Goal: Information Seeking & Learning: Learn about a topic

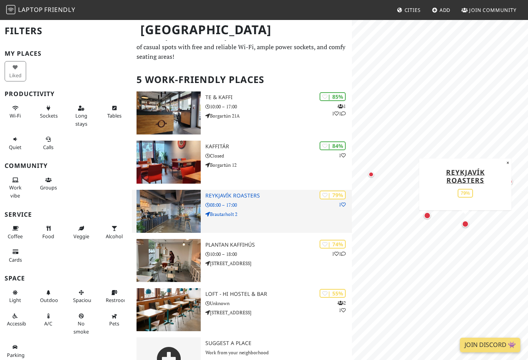
scroll to position [35, 0]
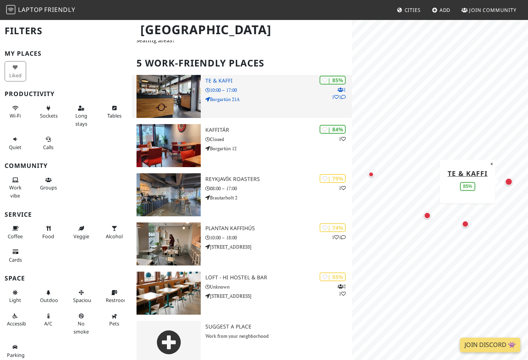
click at [165, 88] on img at bounding box center [168, 96] width 64 height 43
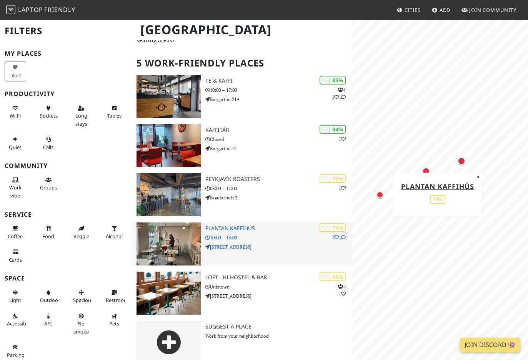
click at [179, 223] on img at bounding box center [168, 243] width 64 height 43
click at [217, 225] on h3 "Plantan Kaffihús" at bounding box center [278, 228] width 146 height 7
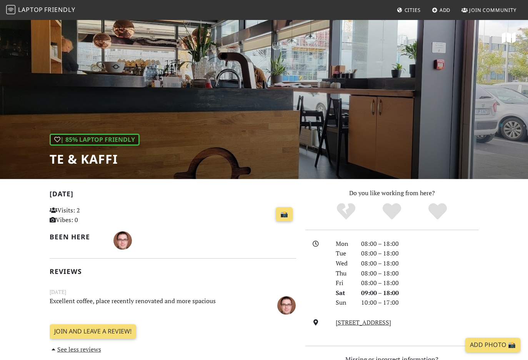
click at [393, 98] on div "| 85% Laptop Friendly Te & Kaffi" at bounding box center [264, 99] width 528 height 160
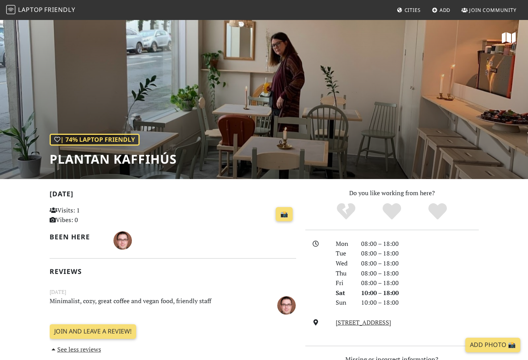
click at [176, 96] on div "| 74% Laptop Friendly Plantan Kaffihús" at bounding box center [264, 99] width 528 height 160
